Goal: Transaction & Acquisition: Book appointment/travel/reservation

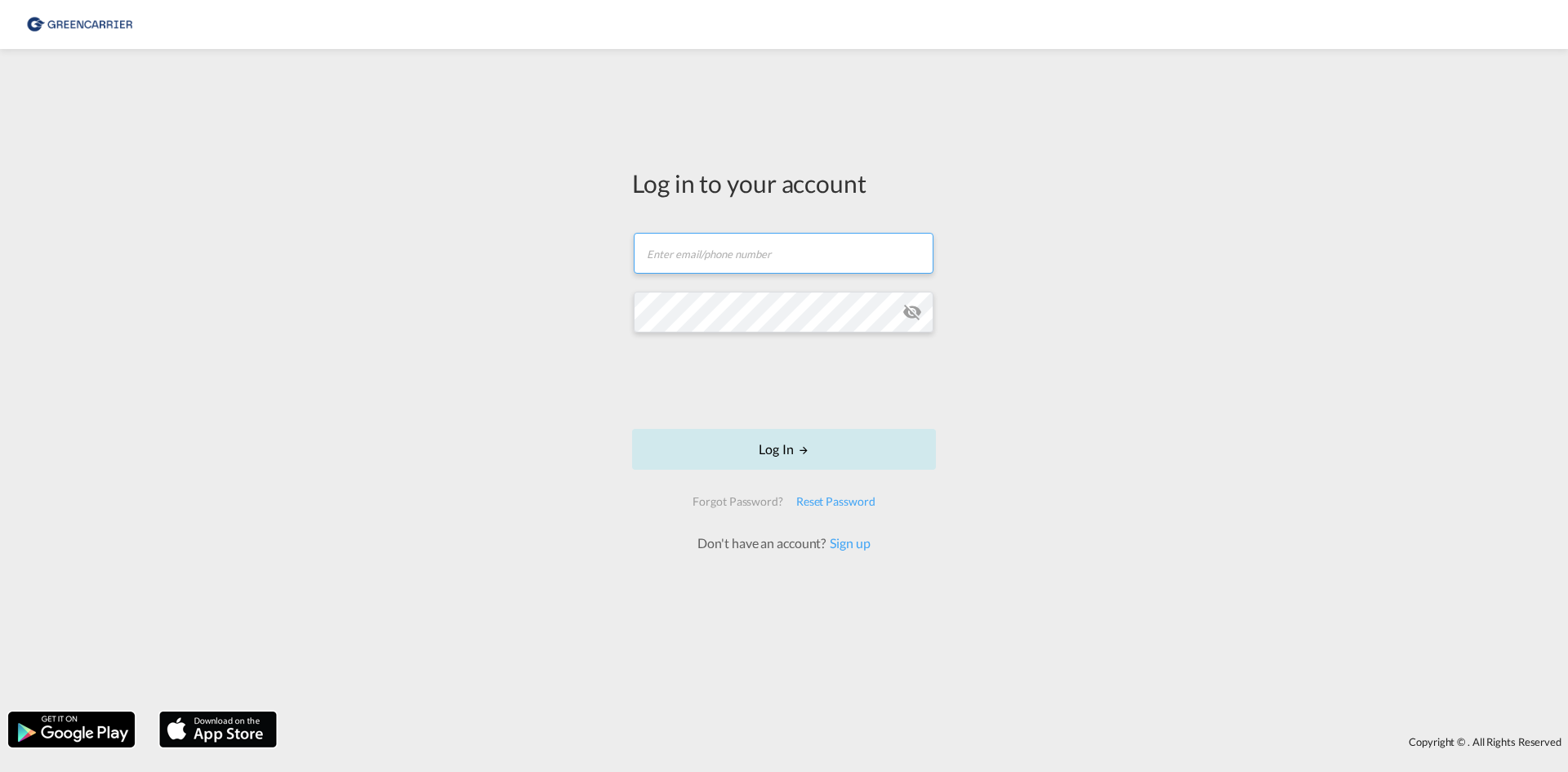
type input "OceanNovonesis.cph@scangl.com"
click at [753, 457] on button "Log In" at bounding box center [783, 448] width 304 height 41
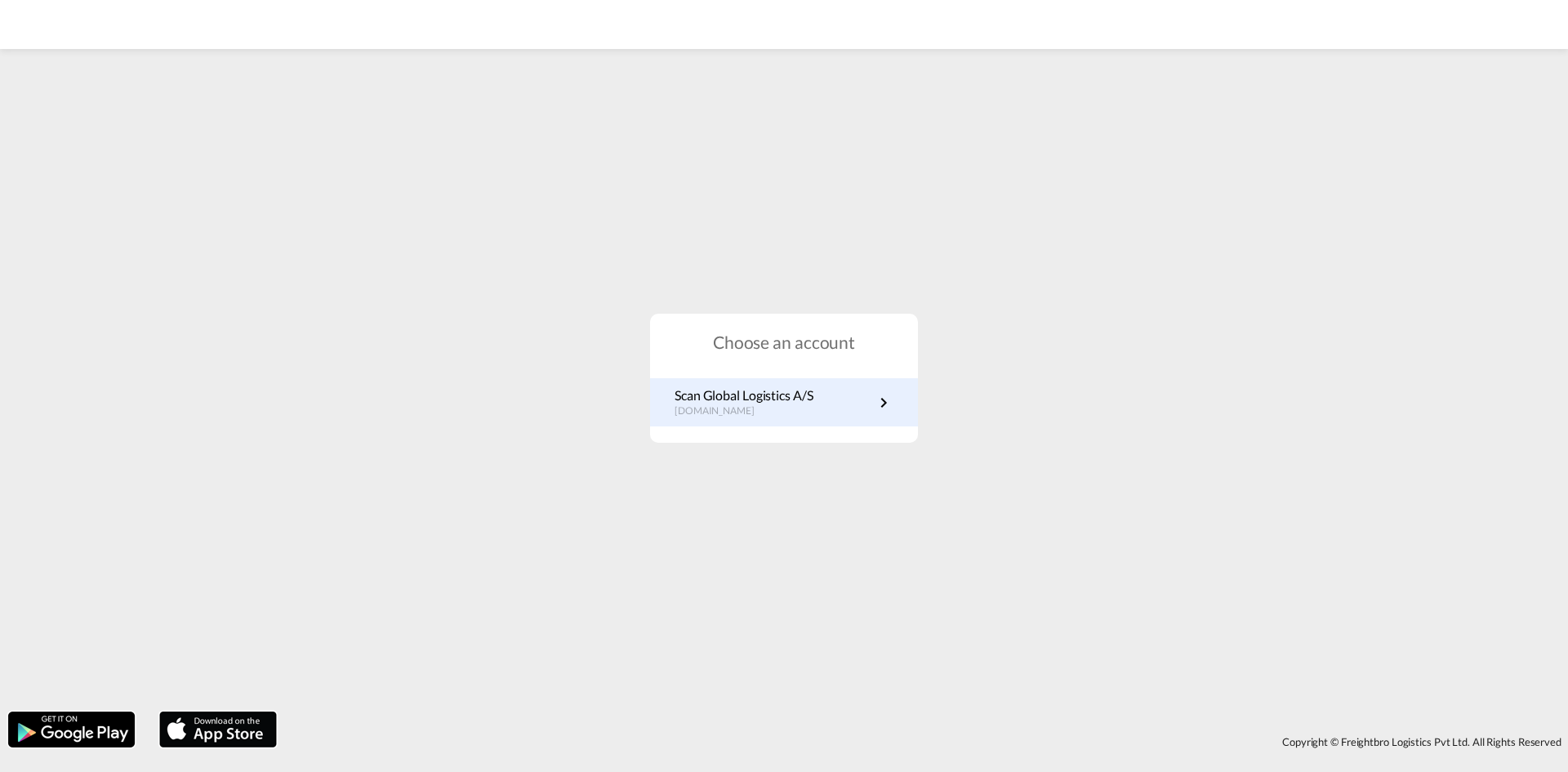
click at [765, 422] on div "Scan Global Logistics A/S dk.portal.greencarrier.com" at bounding box center [783, 402] width 268 height 48
click at [828, 397] on link "Scan Global Logistics A/S dk.portal.greencarrier.com" at bounding box center [783, 402] width 218 height 32
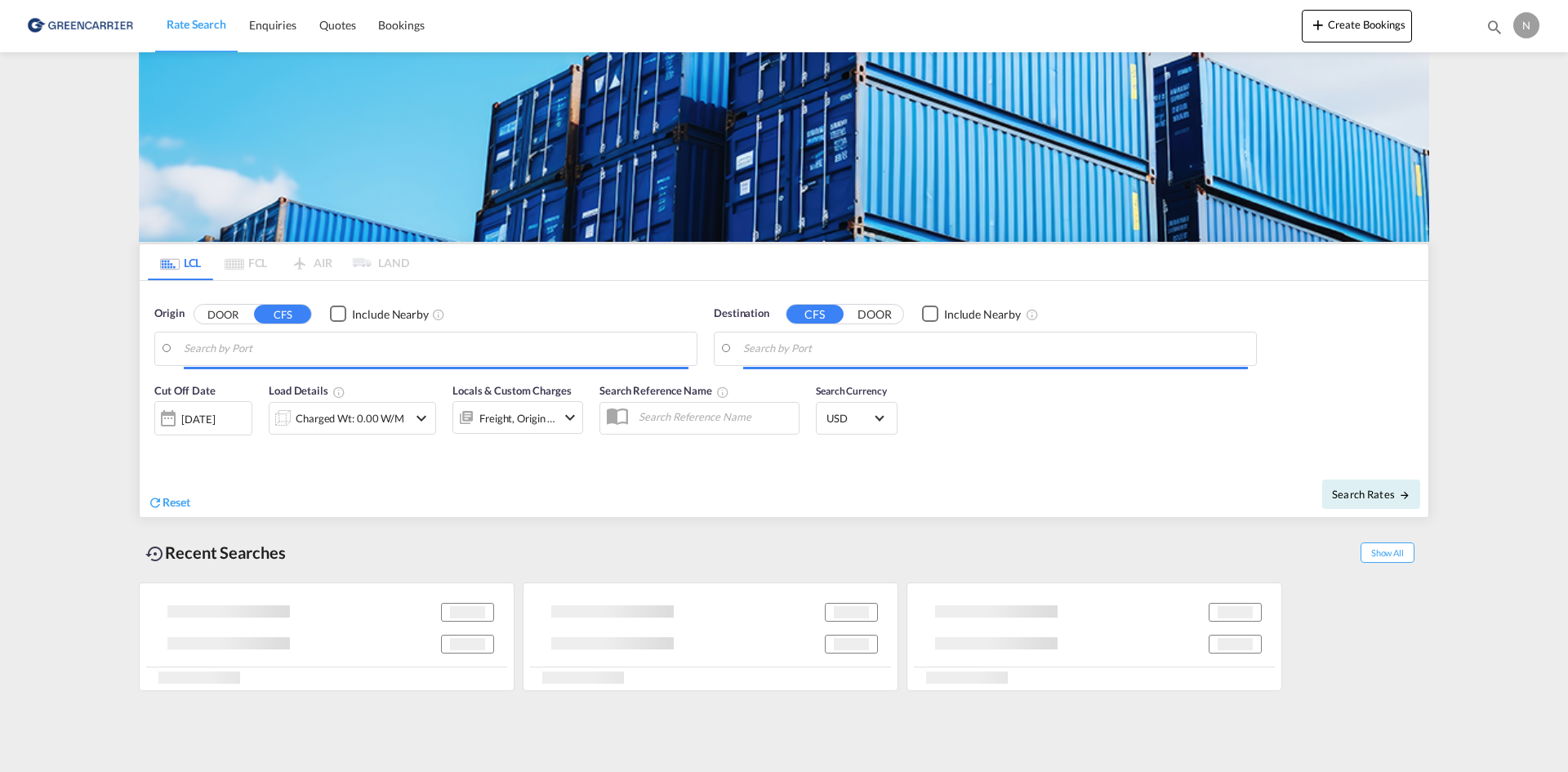
type input "[GEOGRAPHIC_DATA], [GEOGRAPHIC_DATA]"
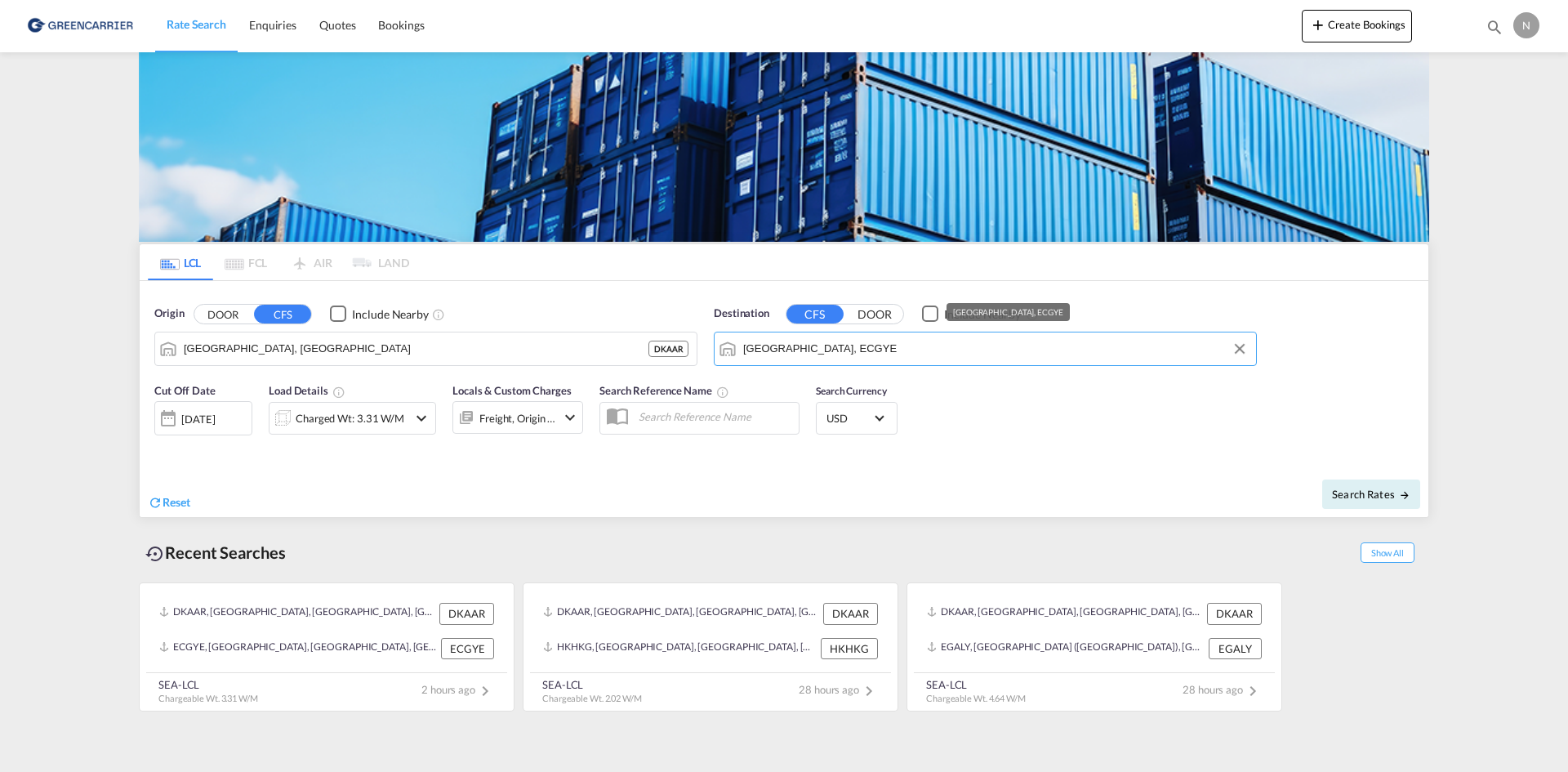
click at [826, 343] on input "[GEOGRAPHIC_DATA], ECGYE" at bounding box center [996, 349] width 505 height 25
click at [799, 380] on div "Alexandria ([GEOGRAPHIC_DATA]) [GEOGRAPHIC_DATA] EGALY" at bounding box center [869, 394] width 310 height 49
type input "Alexandria ([GEOGRAPHIC_DATA]), EGALY"
click at [385, 416] on div "Charged Wt: 3.31 W/M" at bounding box center [350, 418] width 109 height 23
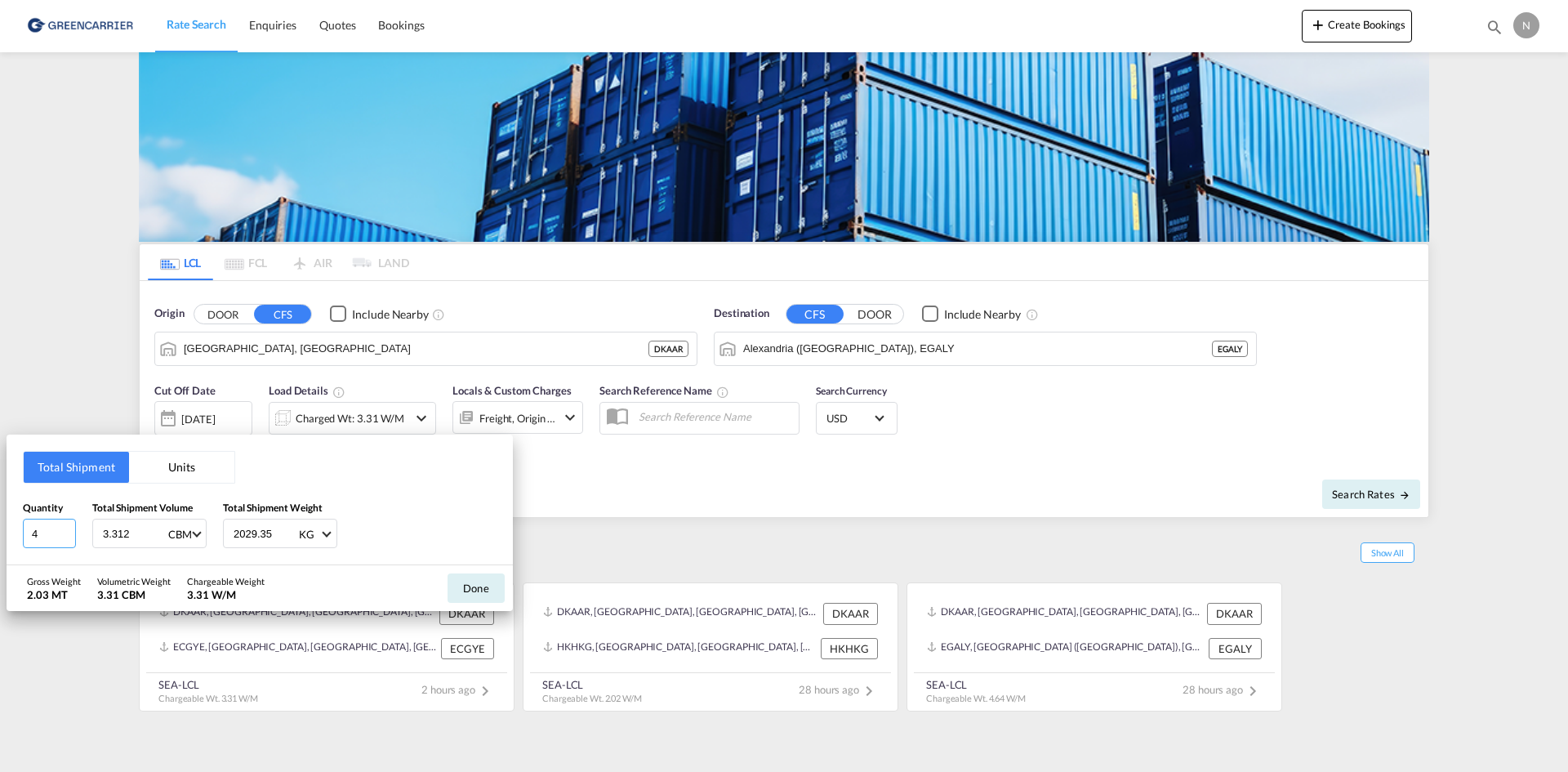
click at [32, 535] on input "4" at bounding box center [49, 533] width 53 height 29
click at [130, 528] on input "3.312" at bounding box center [133, 533] width 65 height 27
type input "3.096"
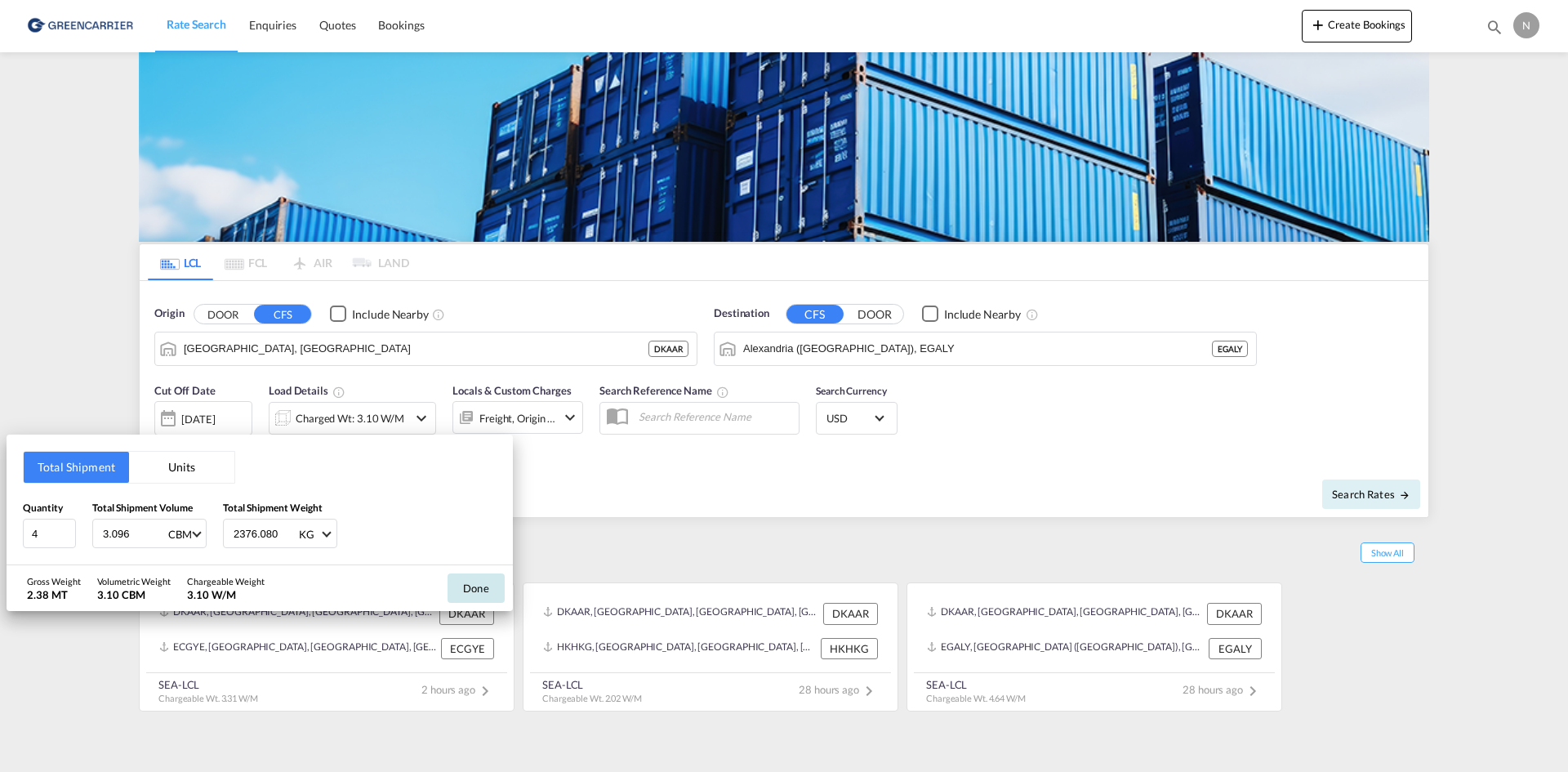
type input "2376.080"
click at [470, 594] on button "Done" at bounding box center [476, 588] width 57 height 29
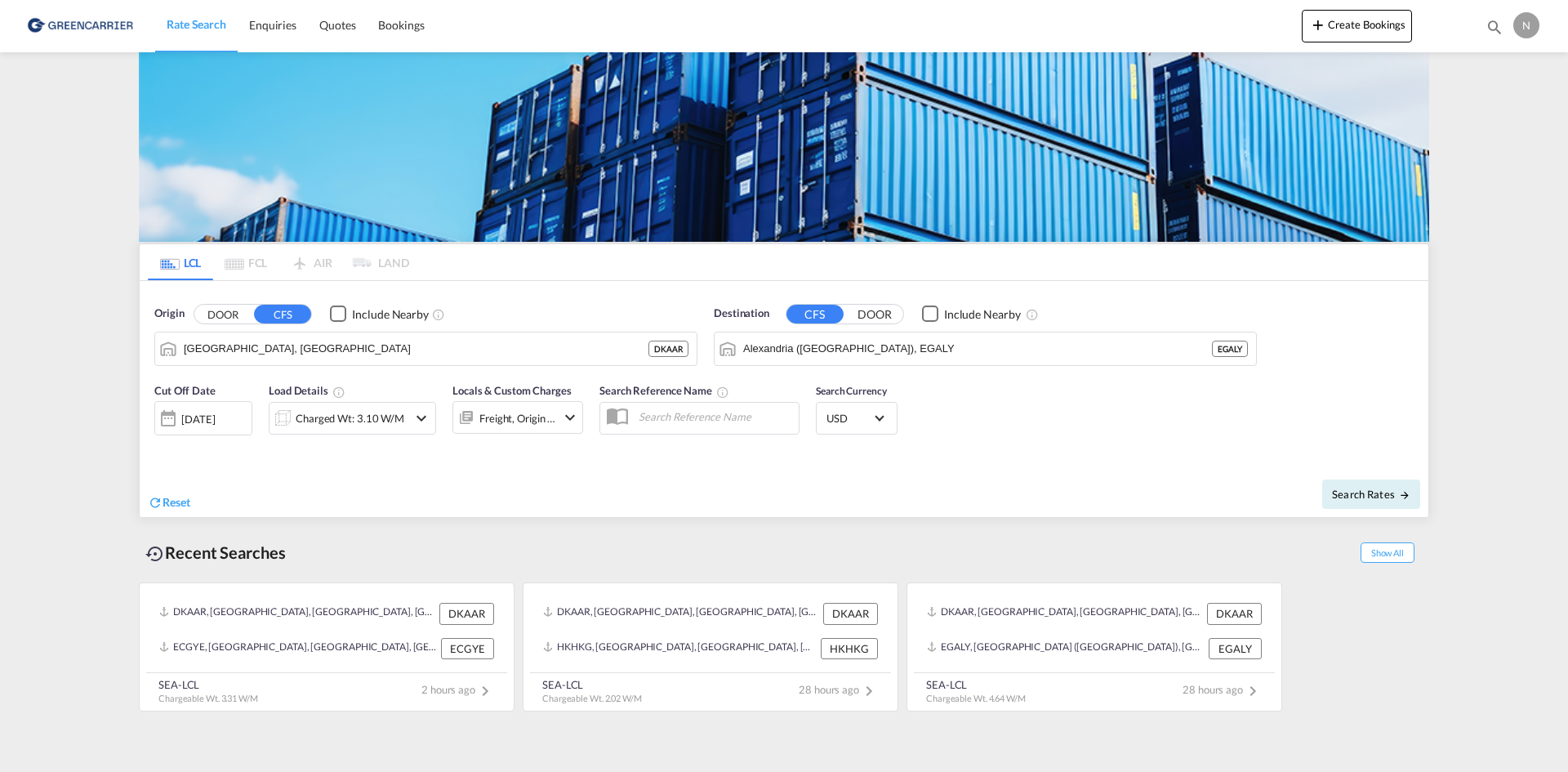
click at [555, 426] on div "Freight, Origin +1" at bounding box center [517, 418] width 77 height 23
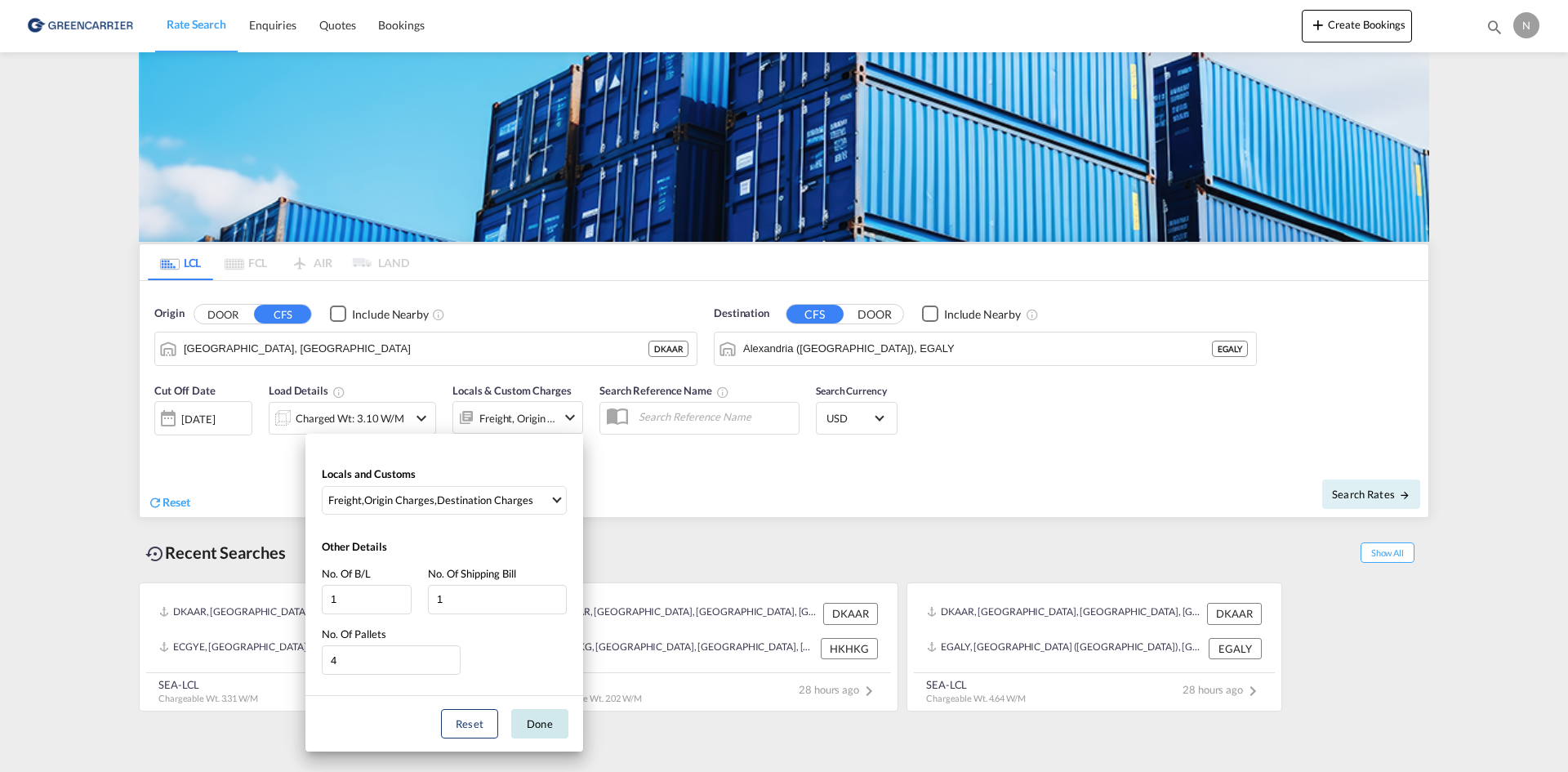
click at [533, 724] on button "Done" at bounding box center [539, 723] width 57 height 29
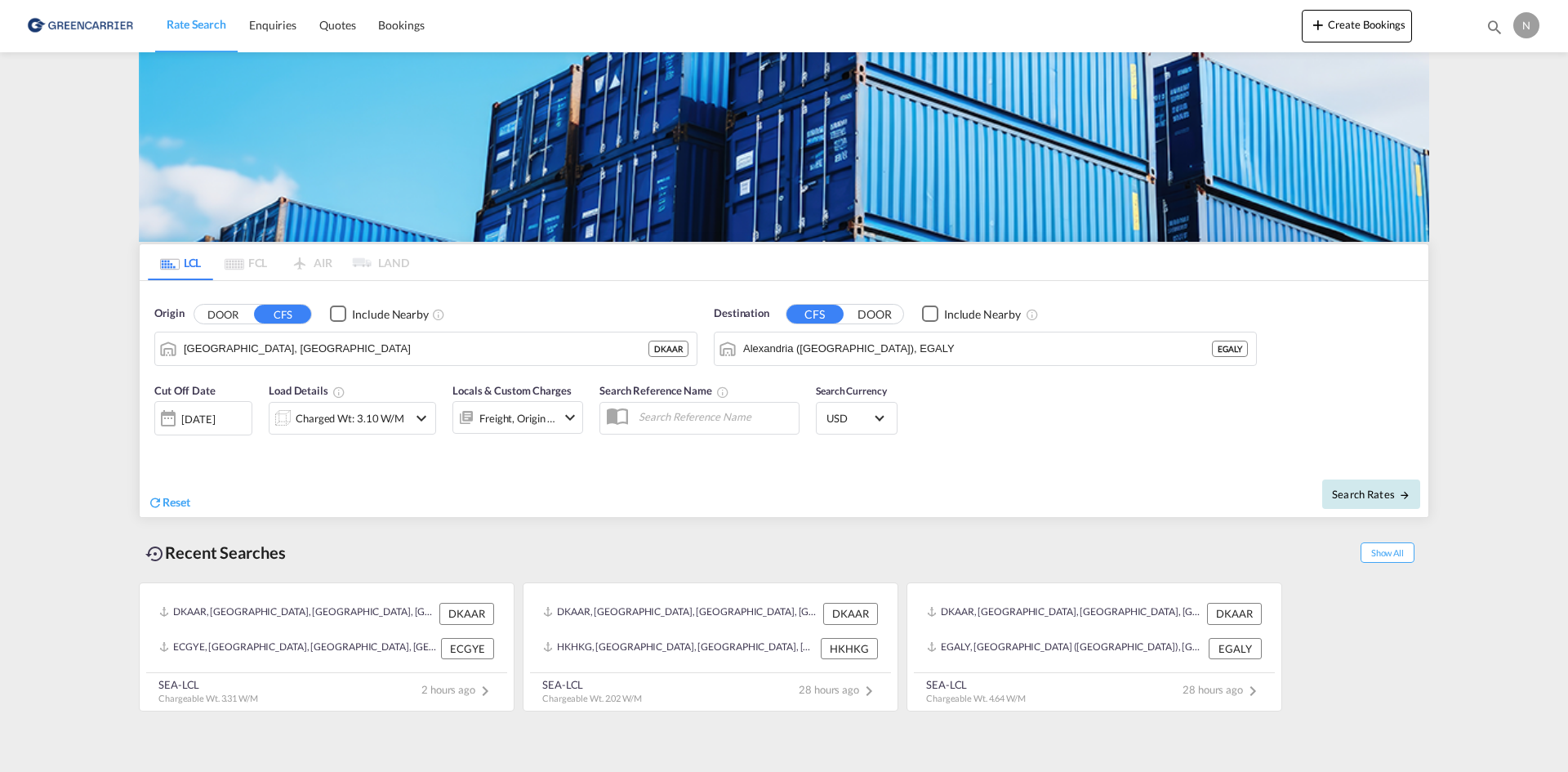
click at [1373, 486] on button "Search Rates" at bounding box center [1371, 494] width 98 height 29
type input "DKAAR to EGALY / [DATE]"
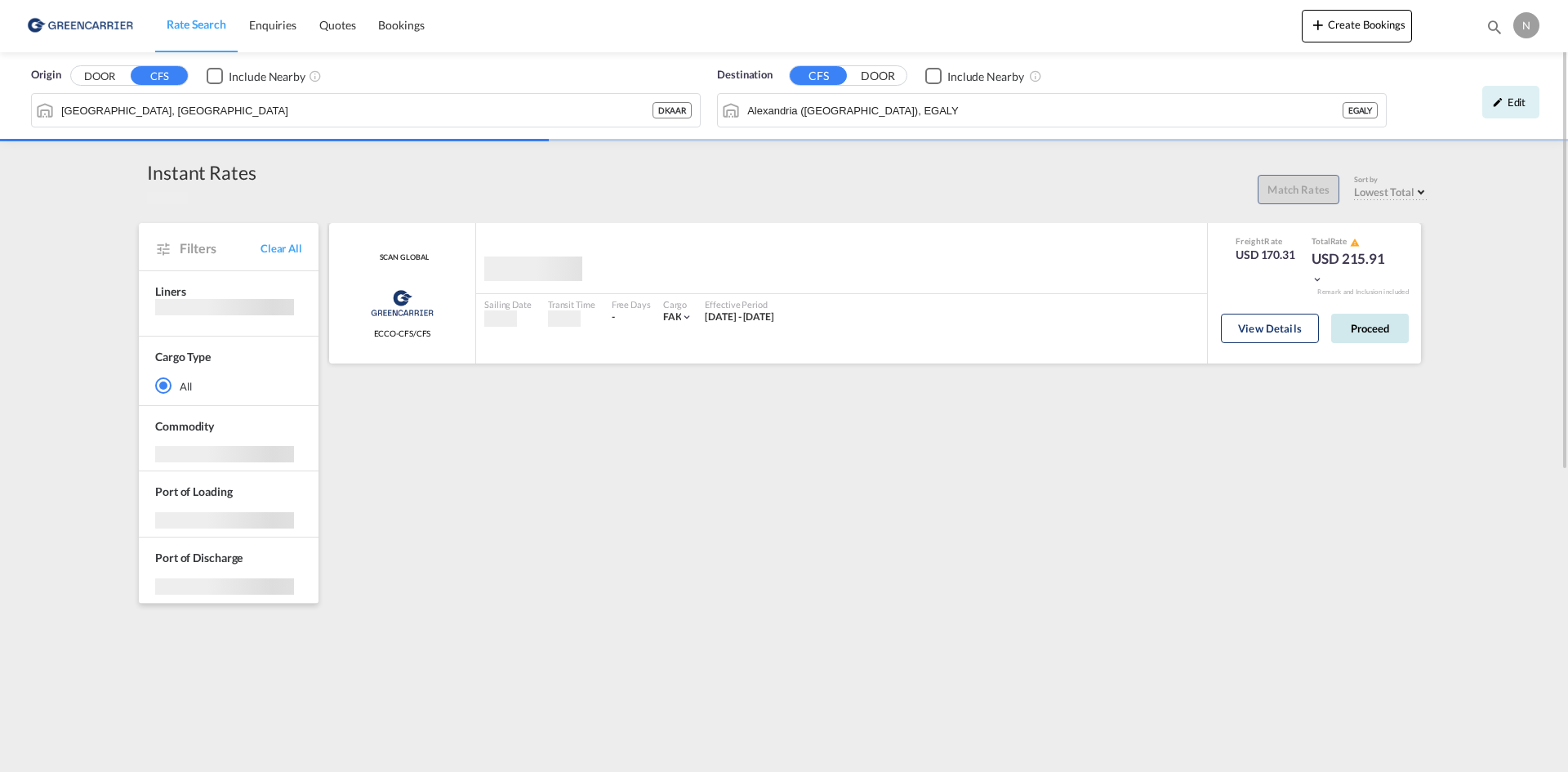
click at [1352, 331] on button "Proceed" at bounding box center [1369, 328] width 78 height 29
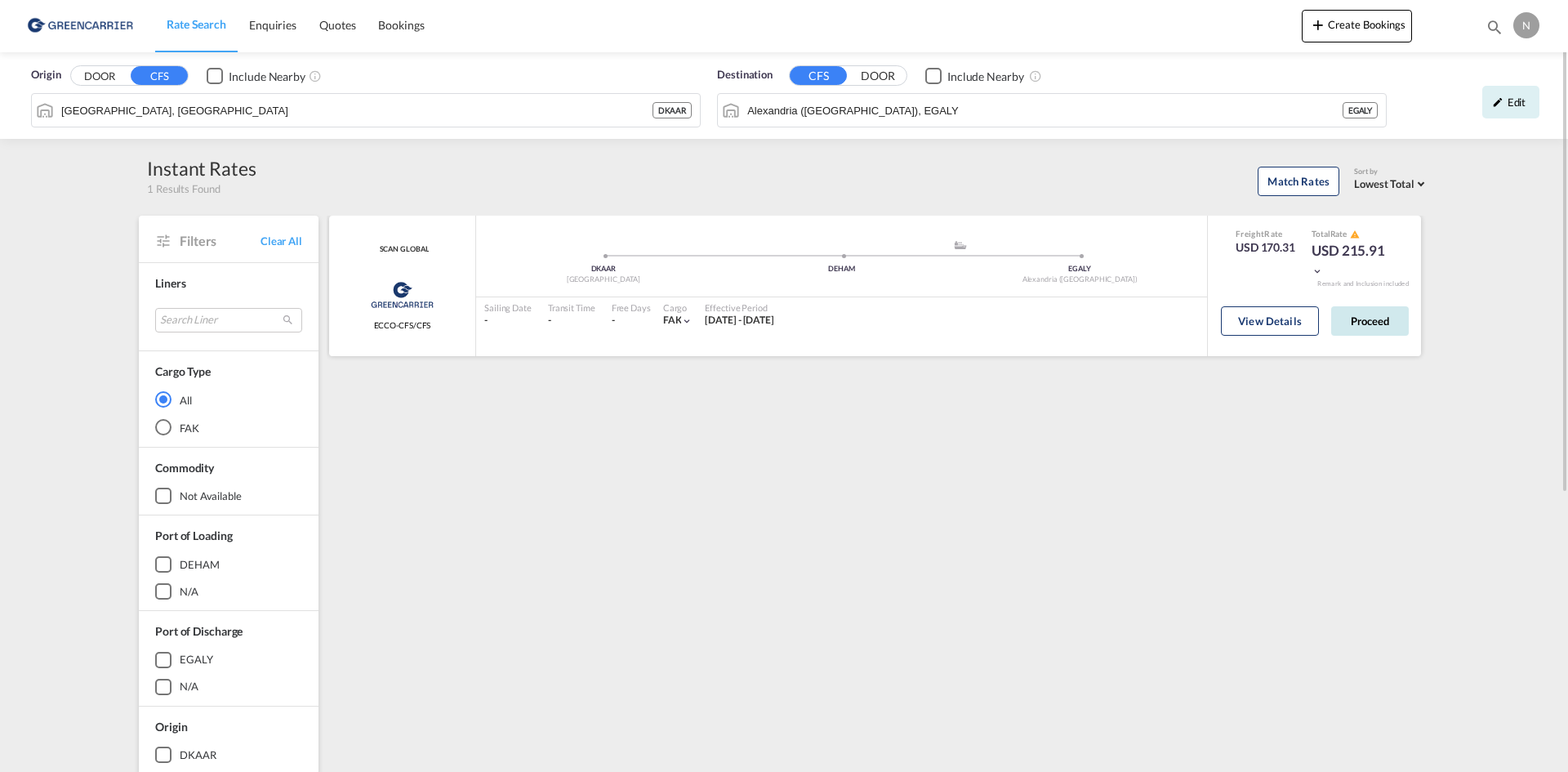
click at [1387, 314] on button "Proceed" at bounding box center [1369, 321] width 78 height 29
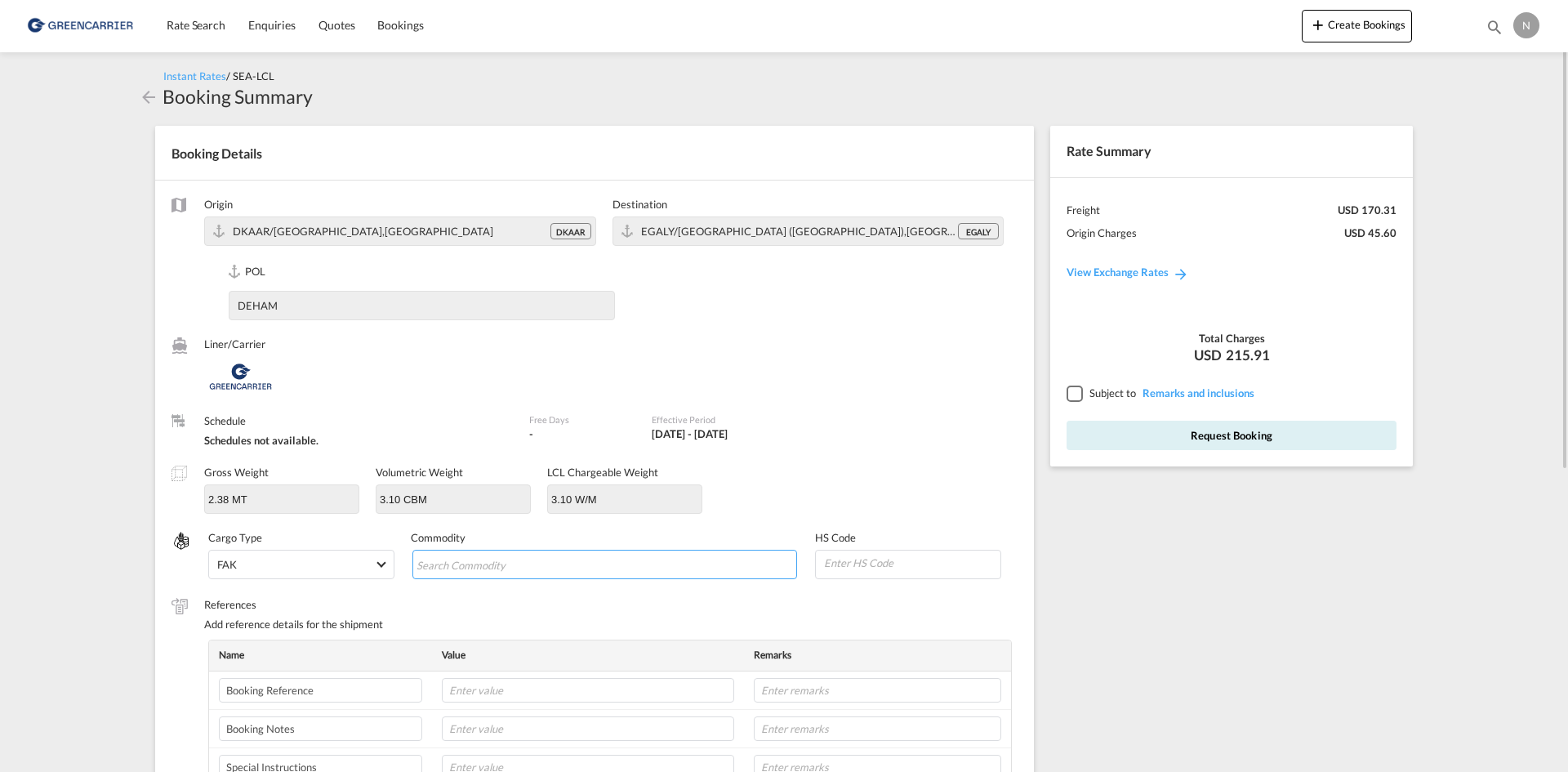
click at [485, 574] on input "Search Commodity" at bounding box center [491, 566] width 149 height 26
type input "ENZYMES"
type input "350790"
click at [538, 692] on input "text" at bounding box center [587, 691] width 292 height 25
paste input "CPH32106728"
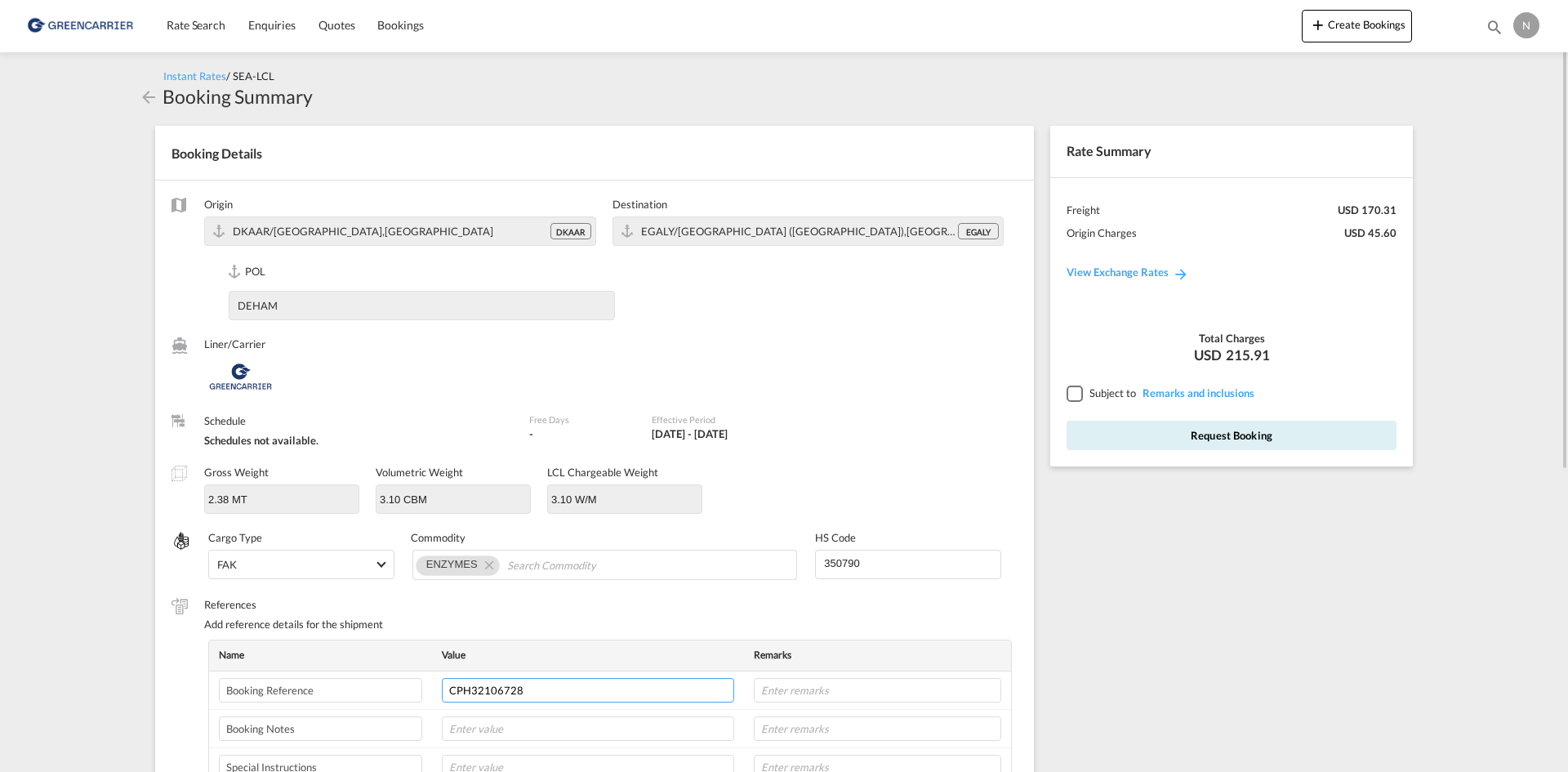
type input "CPH32106728"
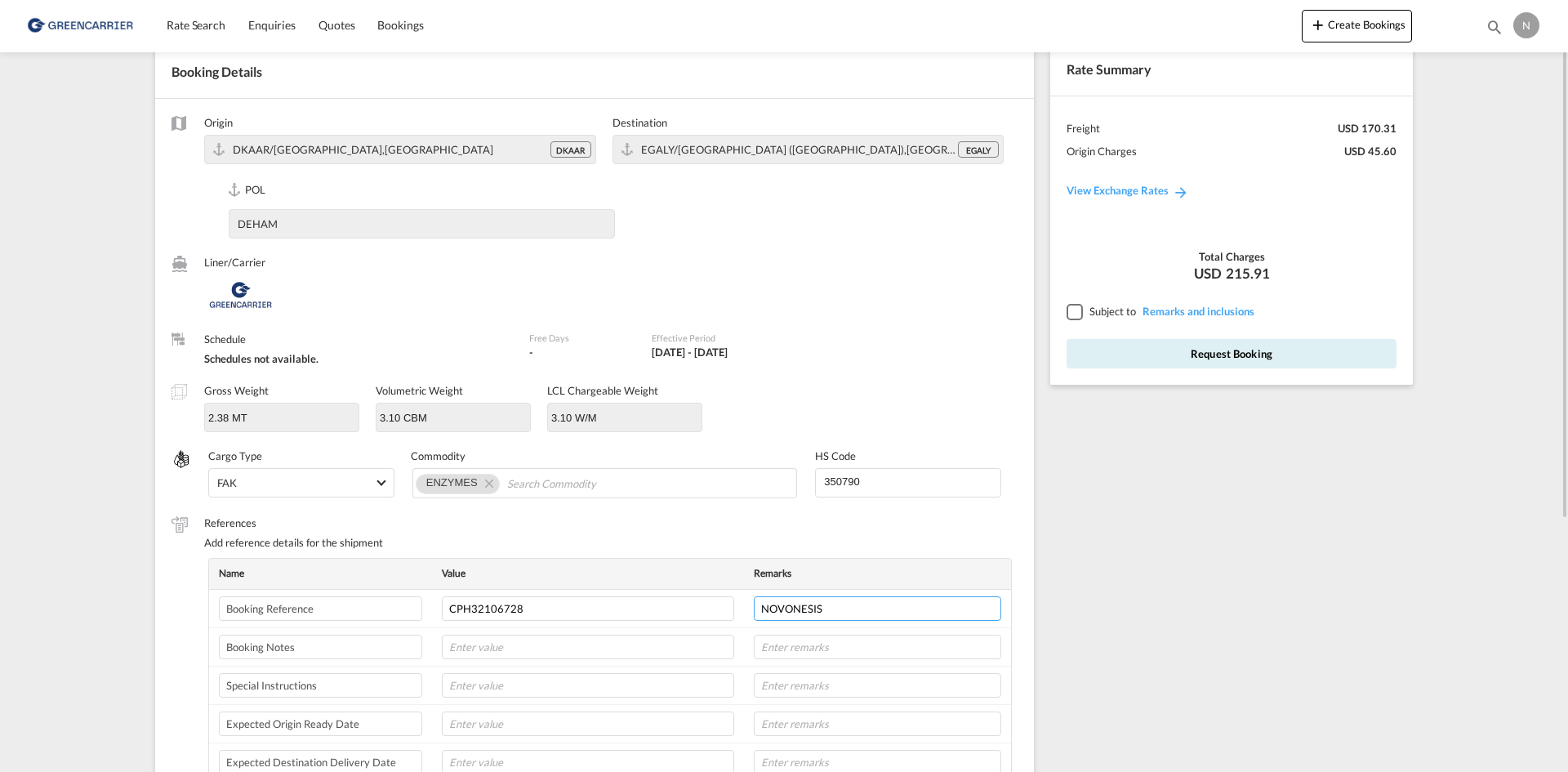
type input "NOVONESIS"
type input "26-08"
type input "8L"
click at [1075, 311] on div at bounding box center [1073, 311] width 15 height 15
click at [1093, 356] on button "Request Booking" at bounding box center [1230, 353] width 330 height 29
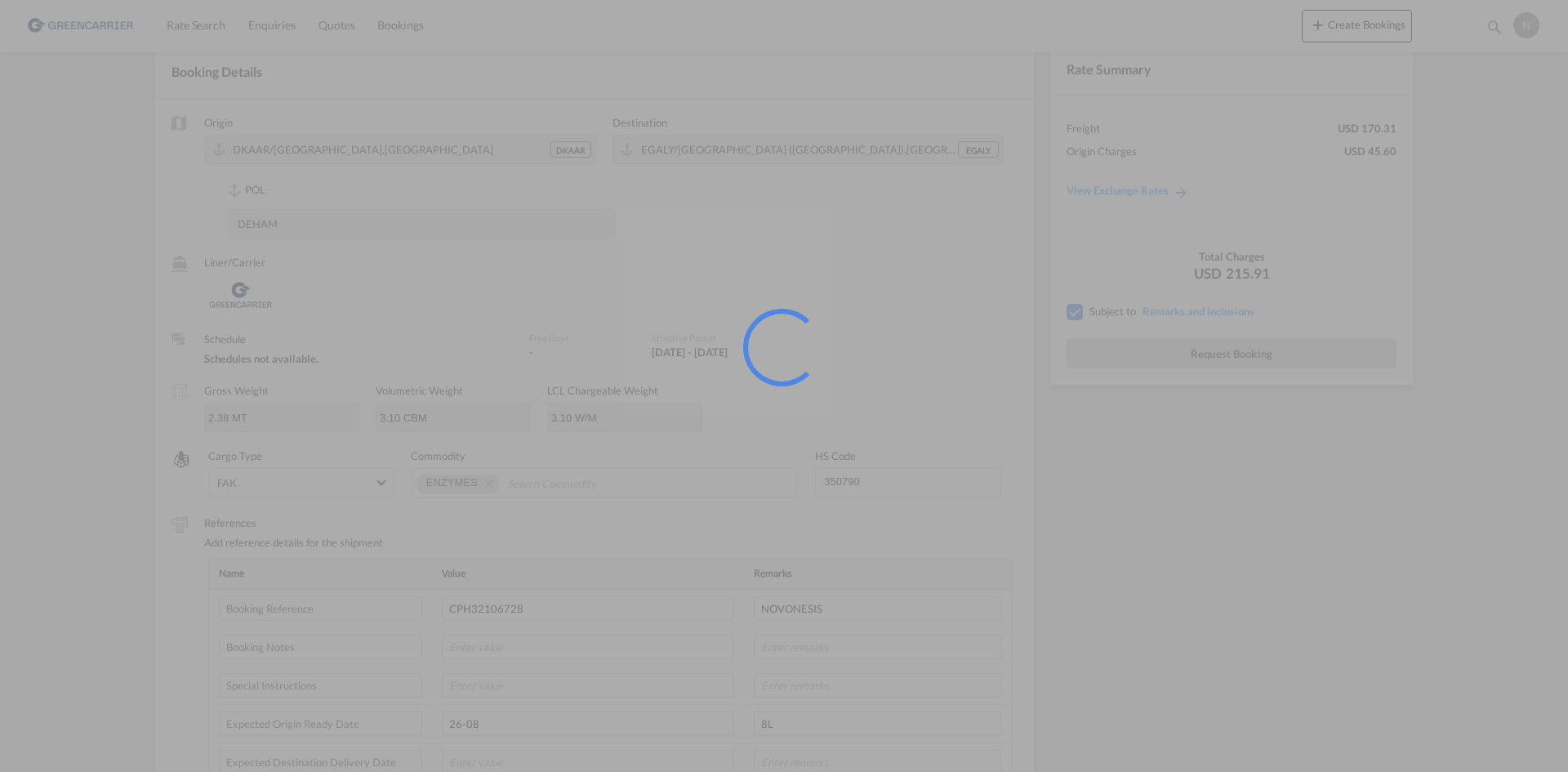
scroll to position [0, 0]
